Goal: Transaction & Acquisition: Purchase product/service

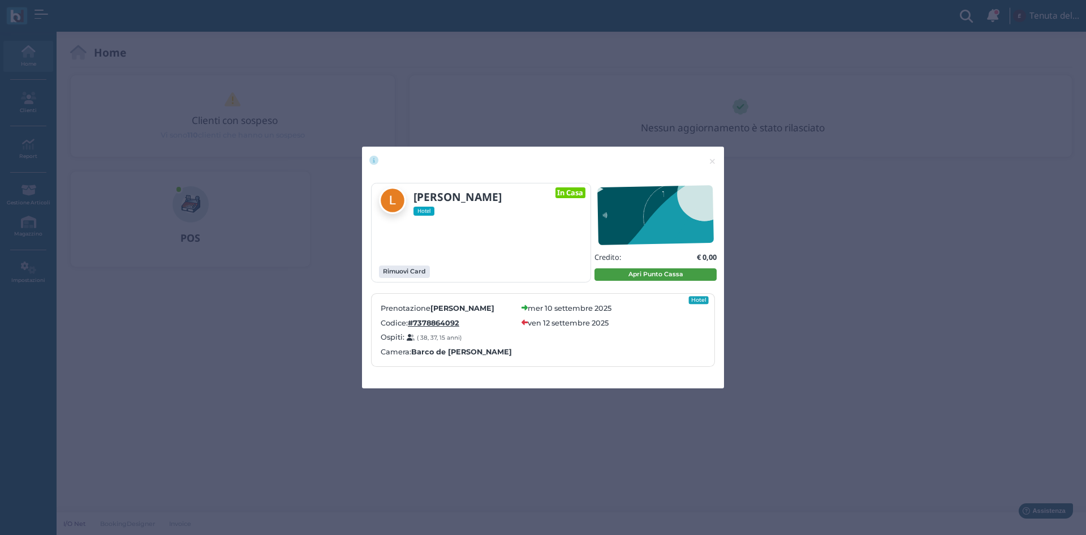
click at [634, 275] on button "Apri Punto Cassa" at bounding box center [655, 274] width 122 height 12
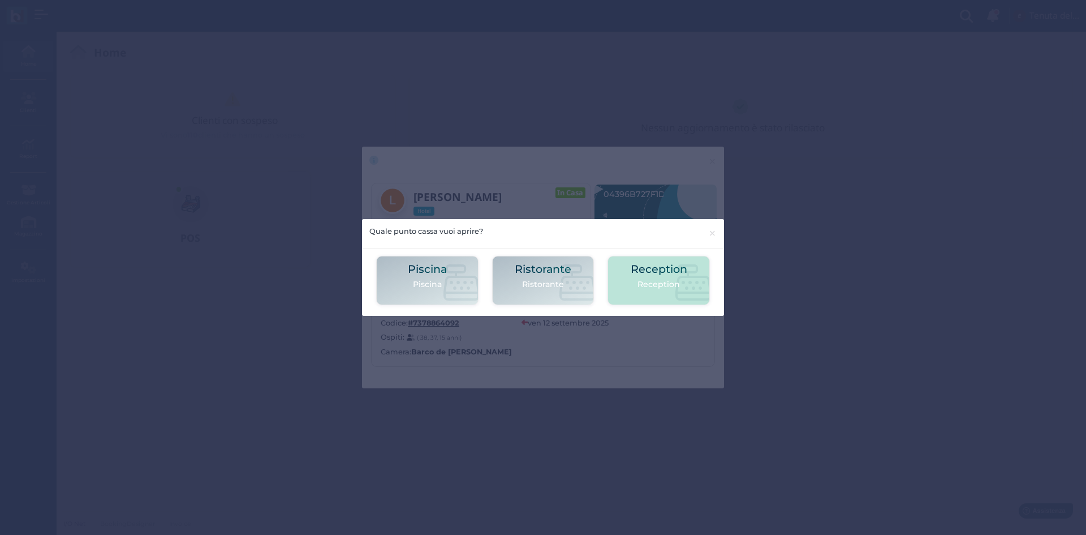
click at [643, 274] on h2 "Reception" at bounding box center [659, 269] width 57 height 12
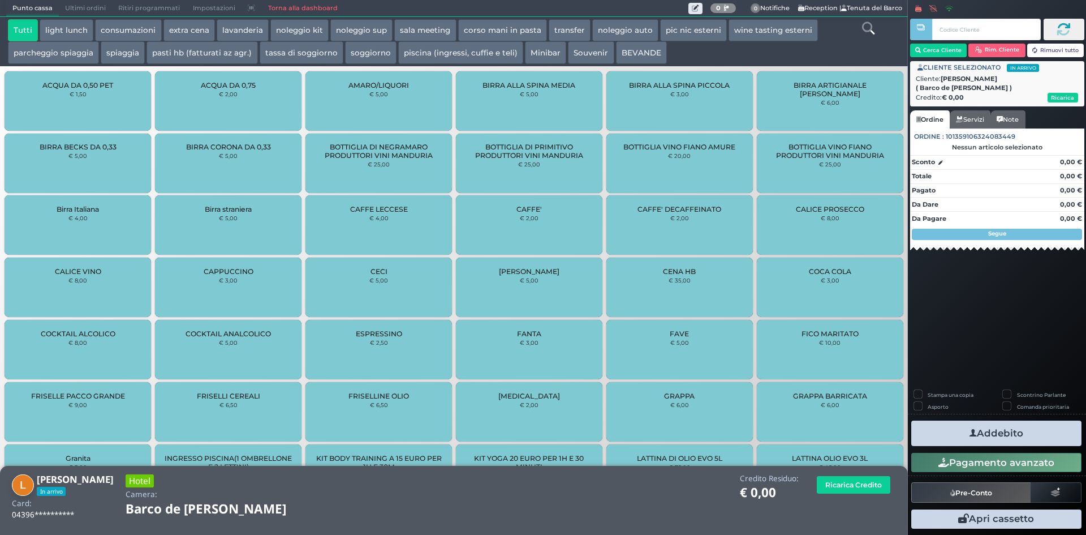
click at [121, 54] on button "spiaggia" at bounding box center [123, 52] width 44 height 23
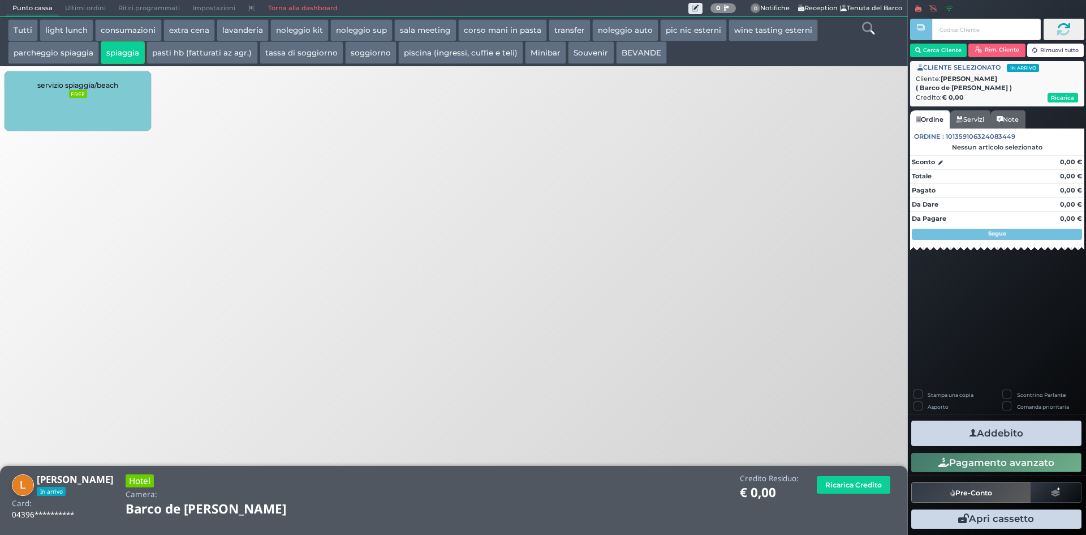
click at [93, 102] on div "servizio spiaggia/beach FREE" at bounding box center [78, 100] width 146 height 59
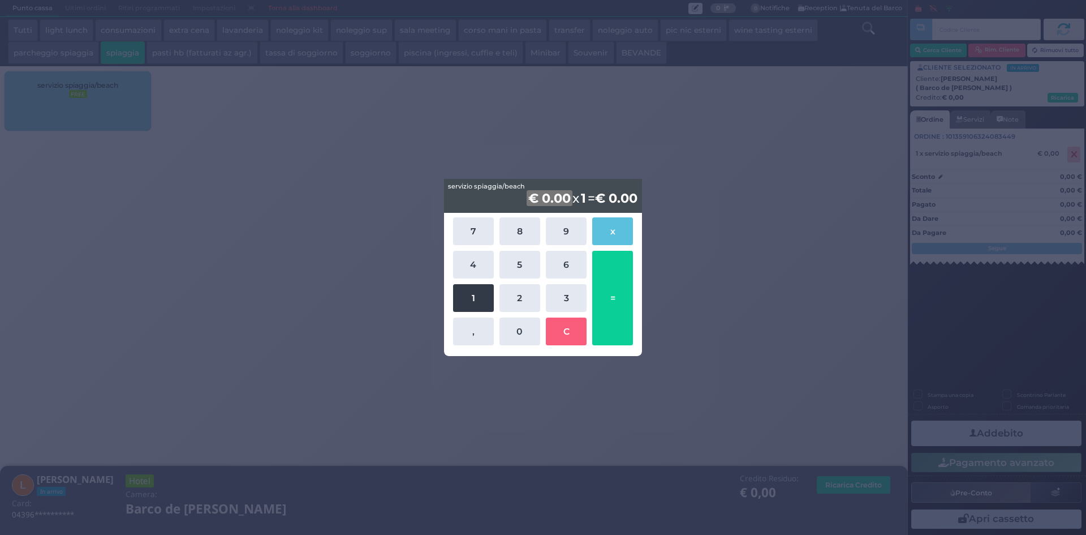
click at [481, 287] on button "1" at bounding box center [473, 298] width 41 height 28
click at [521, 268] on button "5" at bounding box center [519, 265] width 41 height 28
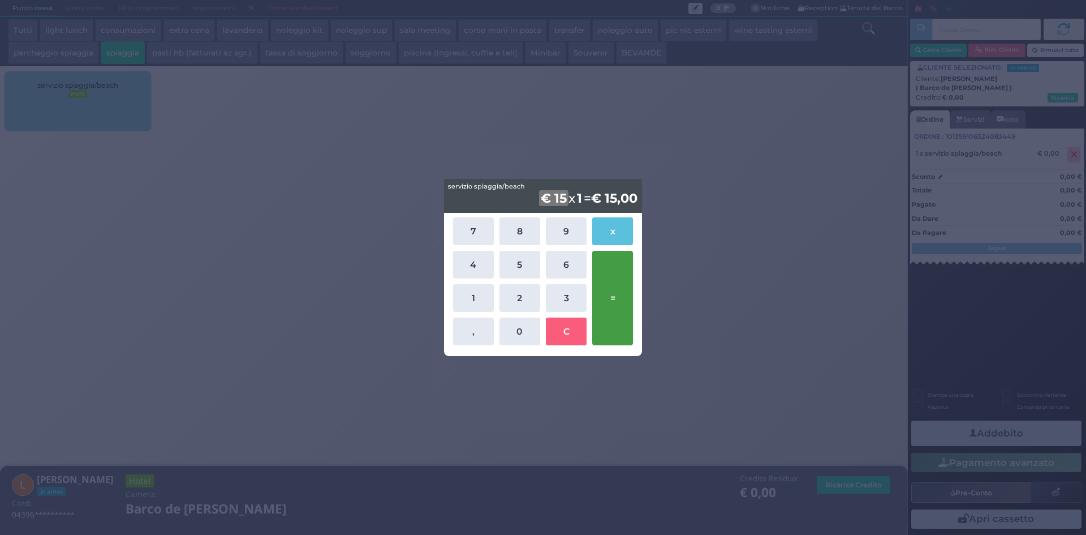
click at [608, 288] on button "=" at bounding box center [612, 298] width 41 height 94
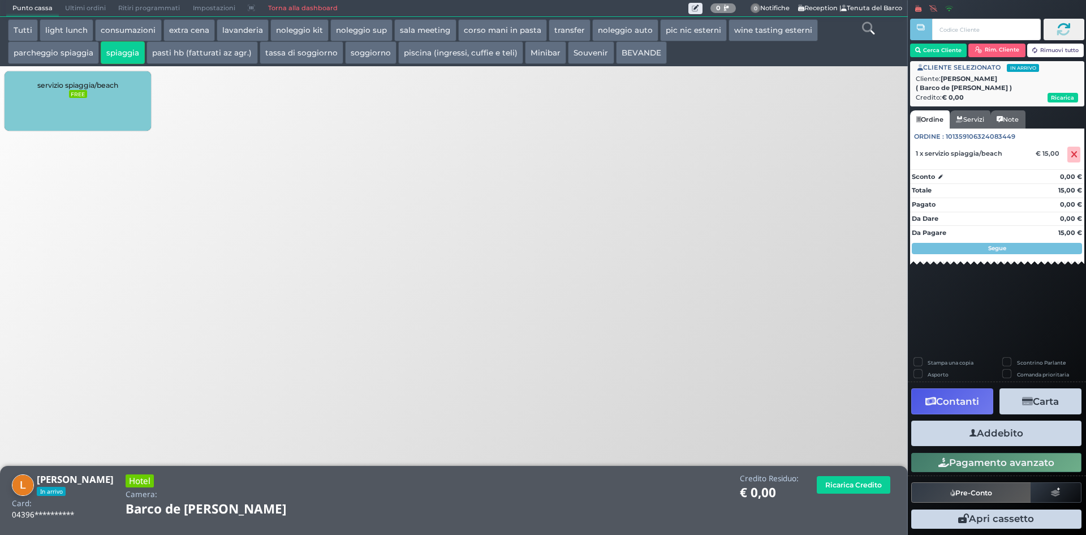
click at [85, 47] on button "parcheggio spiaggia" at bounding box center [53, 52] width 91 height 23
click at [115, 108] on div "parcheggio spiaggia/beach parking € 5,00" at bounding box center [78, 100] width 146 height 59
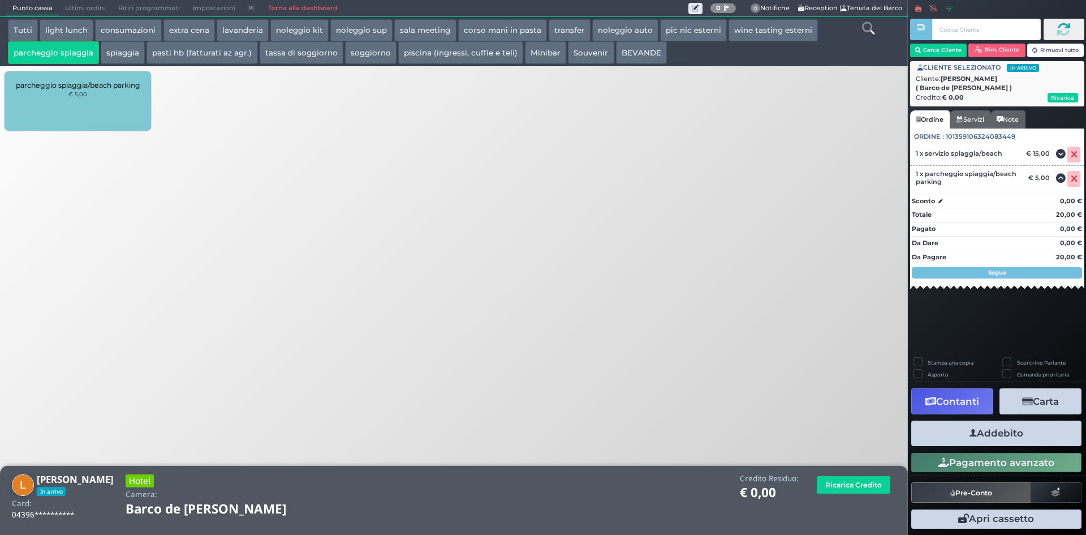
click at [974, 437] on icon "button" at bounding box center [972, 433] width 7 height 12
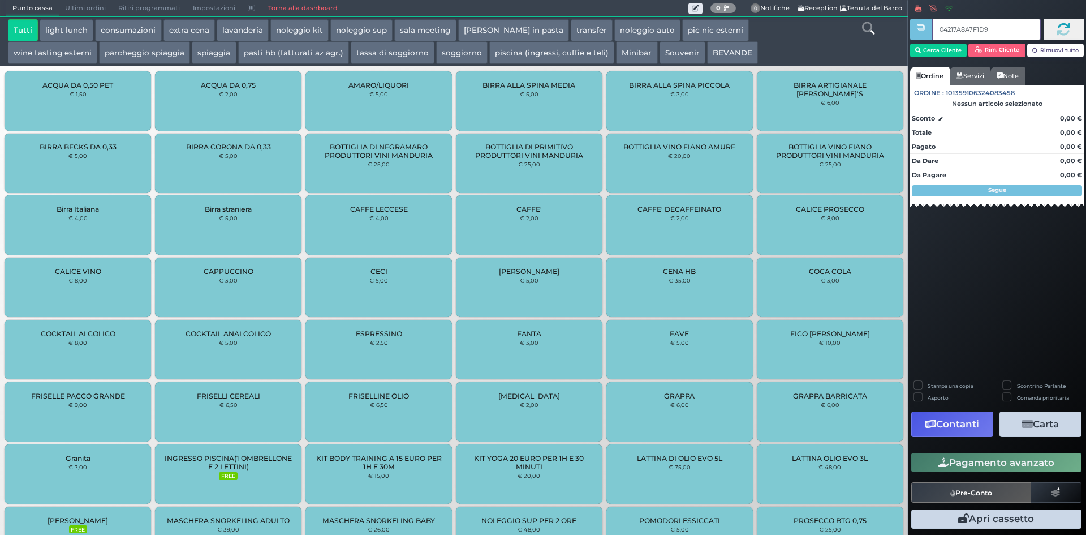
type input "04217A8A7F1D91"
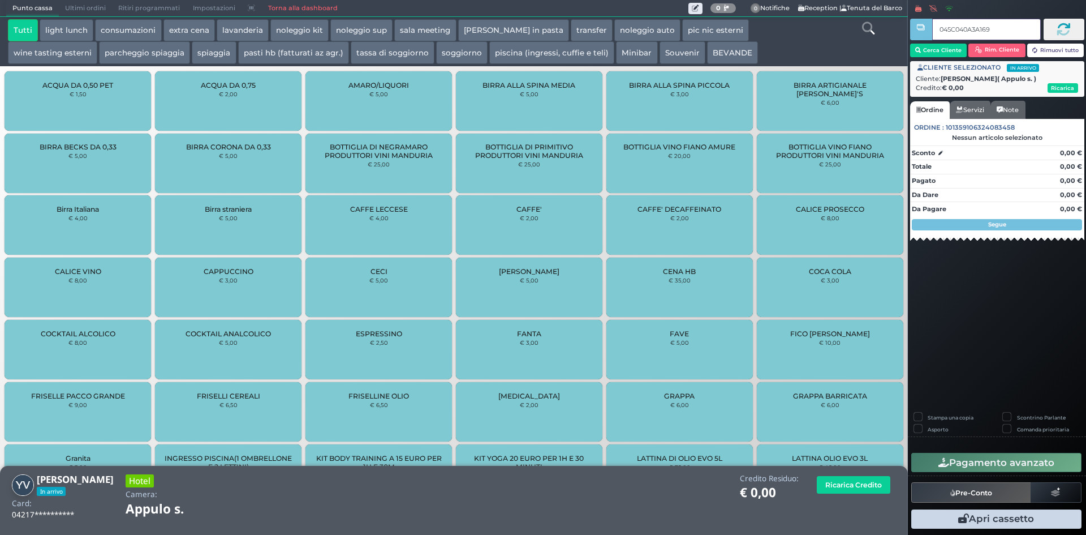
type input "045C040A3A1694"
click at [489, 50] on button "piscina (ingressi, cuffie e teli)" at bounding box center [551, 52] width 125 height 23
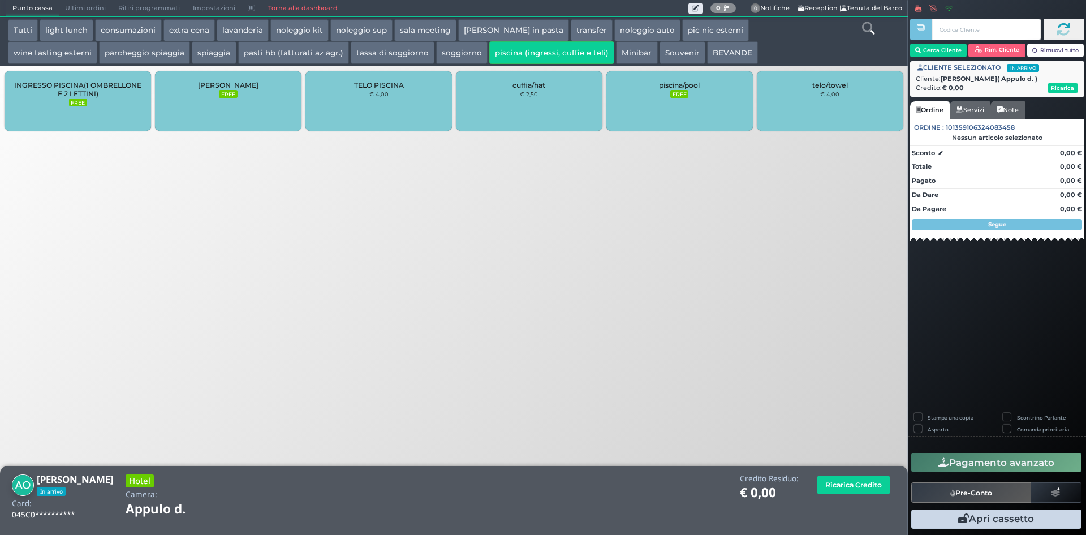
click at [429, 105] on div "TELO PISCINA € 4,00" at bounding box center [378, 100] width 146 height 59
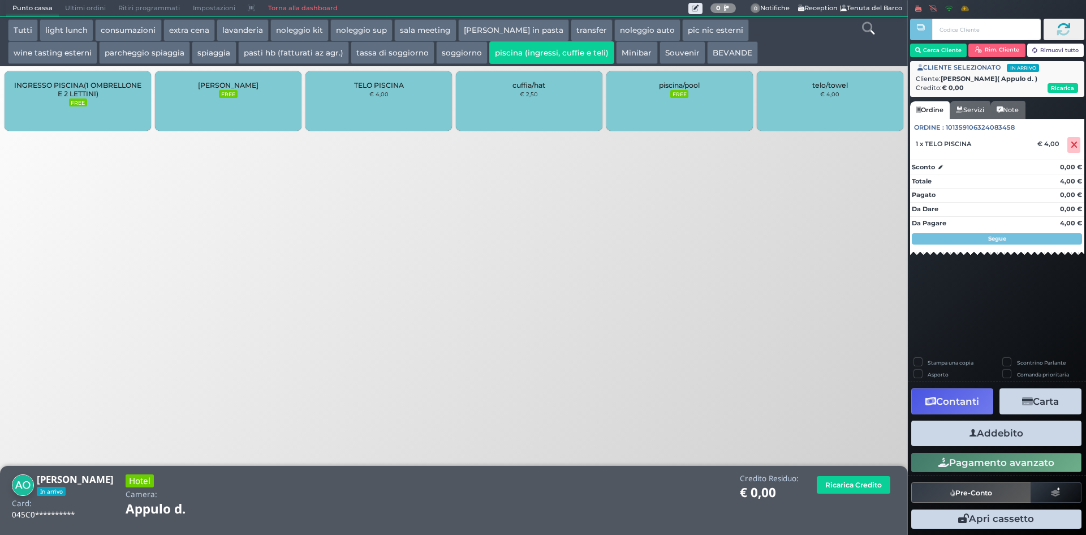
click at [429, 105] on div "TELO PISCINA € 4,00" at bounding box center [378, 100] width 146 height 59
click at [973, 441] on button "Addebito" at bounding box center [996, 432] width 170 height 25
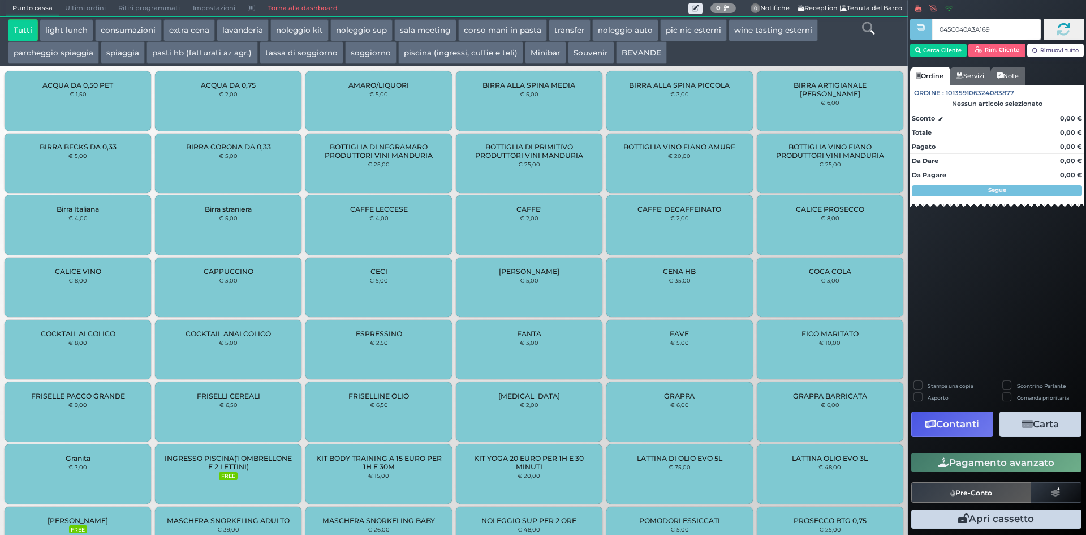
type input "045C040A3A1694"
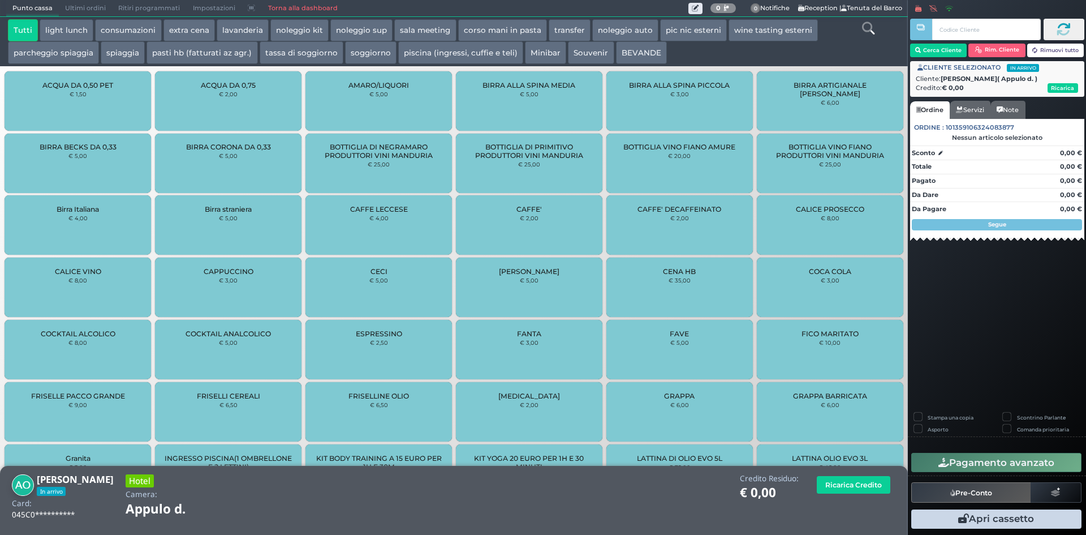
click at [404, 48] on button "piscina (ingressi, cuffie e teli)" at bounding box center [460, 52] width 125 height 23
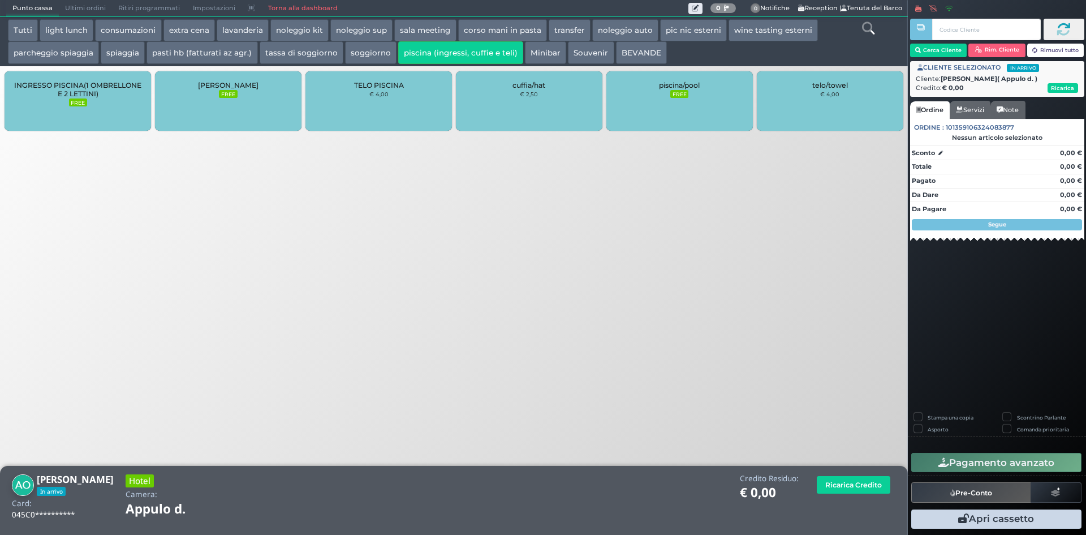
click at [534, 96] on small "€ 2,50" at bounding box center [529, 94] width 18 height 7
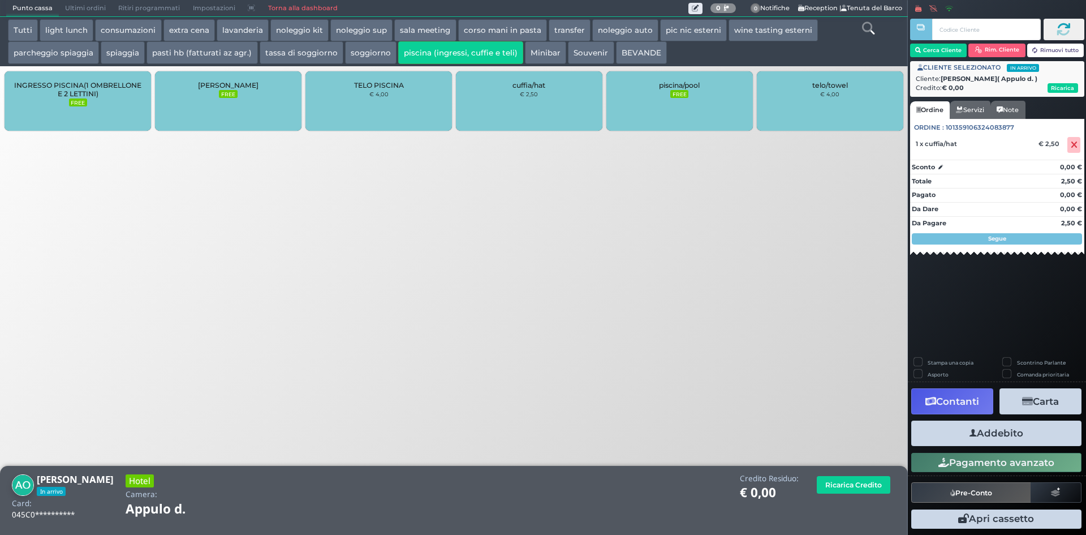
click at [534, 96] on small "€ 2,50" at bounding box center [529, 94] width 18 height 7
click at [1000, 428] on button "Addebito" at bounding box center [996, 432] width 170 height 25
